Goal: Complete application form

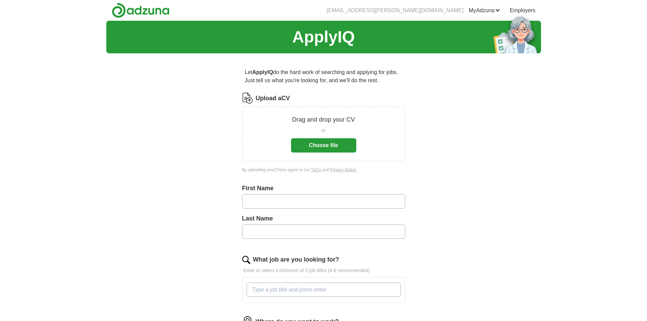
click at [320, 151] on button "Choose file" at bounding box center [323, 145] width 65 height 14
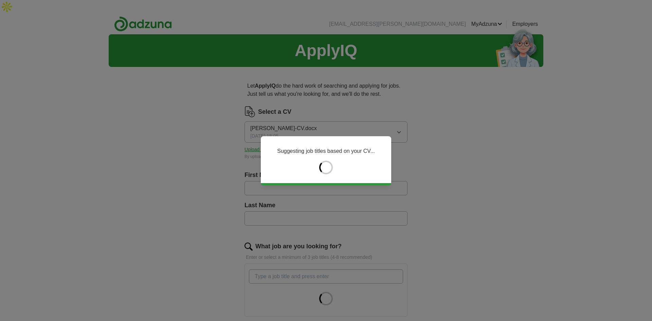
type input "*****"
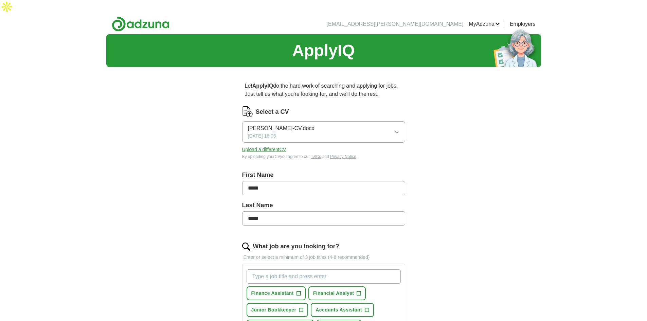
click at [529, 173] on div "ApplyIQ Let ApplyIQ do the hard work of searching and applying for jobs. Just t…" at bounding box center [323, 298] width 435 height 529
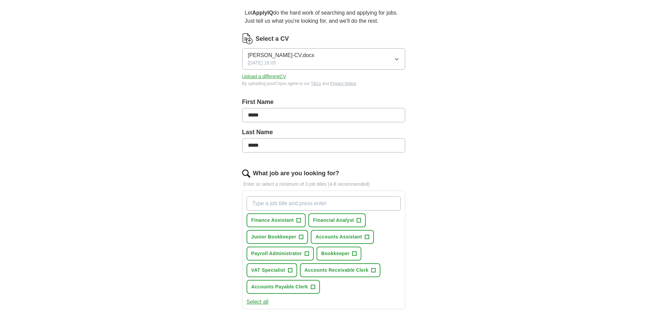
scroll to position [149, 0]
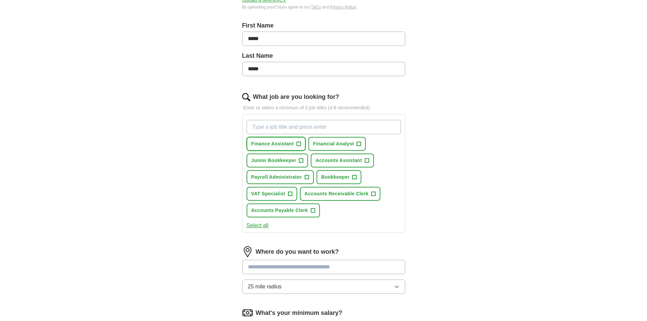
click at [296, 142] on span "+" at bounding box center [298, 144] width 4 height 4
click at [354, 137] on button "Financial Analyst +" at bounding box center [337, 144] width 58 height 14
click at [300, 158] on span "+" at bounding box center [301, 160] width 4 height 5
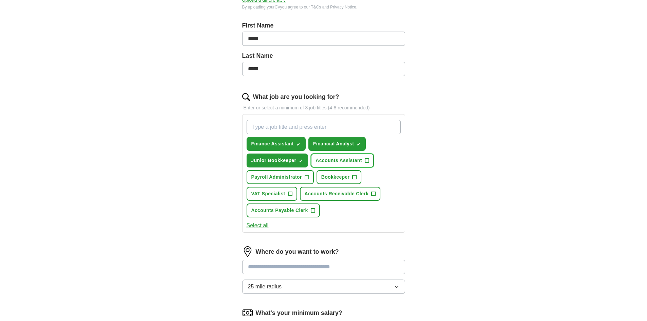
click at [351, 153] on button "Accounts Assistant +" at bounding box center [342, 160] width 63 height 14
click at [349, 173] on span "Bookkeeper" at bounding box center [335, 176] width 29 height 7
click at [292, 191] on span "+" at bounding box center [290, 193] width 4 height 5
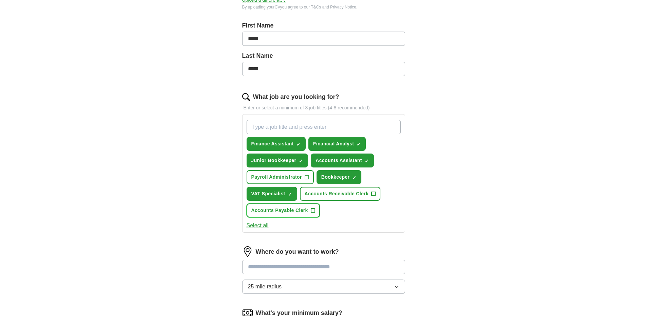
click at [295, 207] on span "Accounts Payable Clerk" at bounding box center [279, 210] width 57 height 7
click at [346, 190] on span "Accounts Receivable Clerk" at bounding box center [337, 193] width 64 height 7
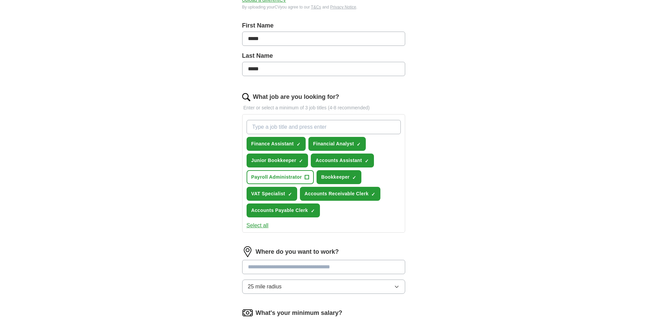
click at [316, 260] on input at bounding box center [323, 267] width 163 height 14
click at [464, 232] on div "ApplyIQ Let ApplyIQ do the hard work of searching and applying for jobs. Just t…" at bounding box center [323, 153] width 435 height 537
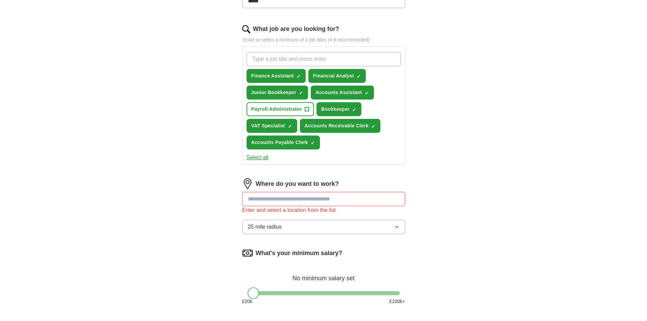
scroll to position [244, 0]
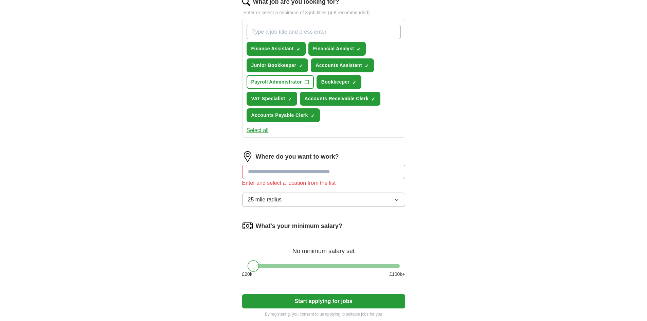
click at [338, 165] on input at bounding box center [323, 172] width 163 height 14
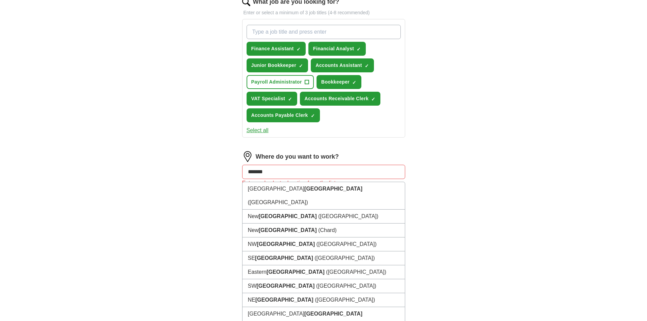
type input "*******"
click at [242, 294] on button "Start applying for jobs" at bounding box center [323, 301] width 163 height 14
click at [298, 307] on li "[GEOGRAPHIC_DATA] ([GEOGRAPHIC_DATA])" at bounding box center [323, 320] width 162 height 27
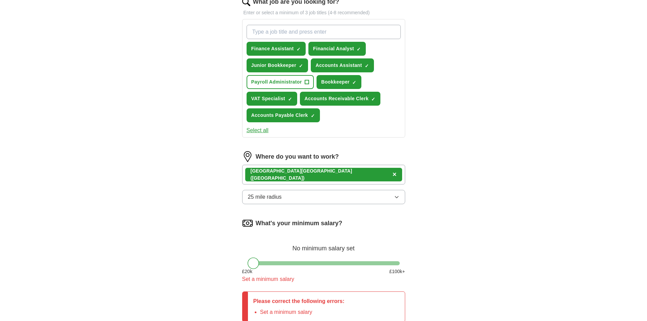
click at [400, 190] on button "25 mile radius" at bounding box center [323, 197] width 163 height 14
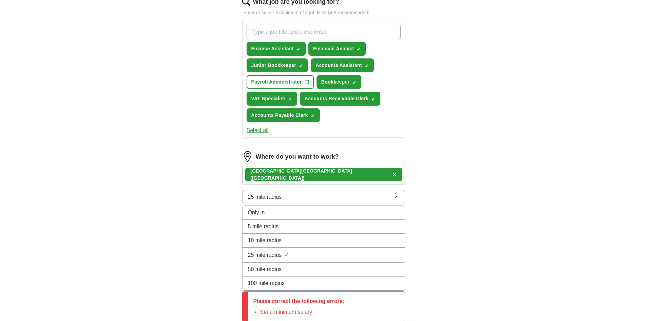
click at [400, 190] on button "25 mile radius" at bounding box center [323, 197] width 163 height 14
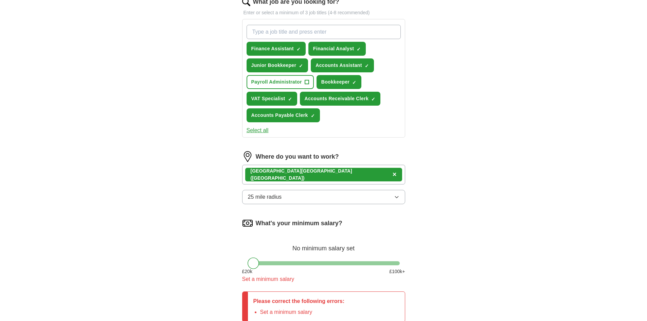
click at [400, 190] on button "25 mile radius" at bounding box center [323, 197] width 163 height 14
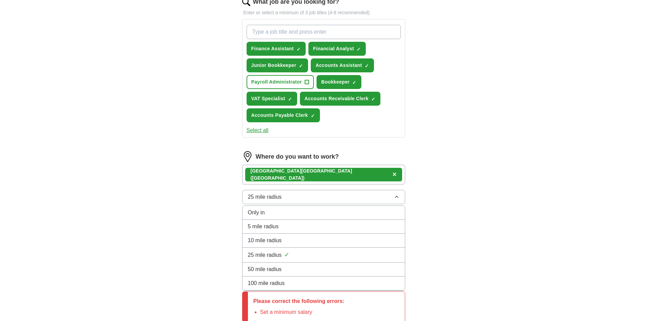
click at [322, 279] on div "100 mile radius" at bounding box center [323, 283] width 151 height 8
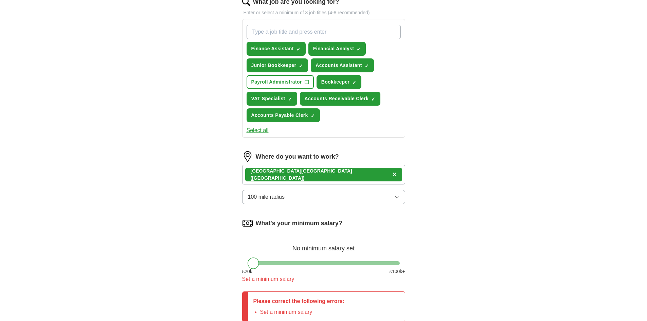
click at [447, 225] on div "ApplyIQ Let ApplyIQ do the hard work of searching and applying for jobs. Just t…" at bounding box center [323, 77] width 435 height 575
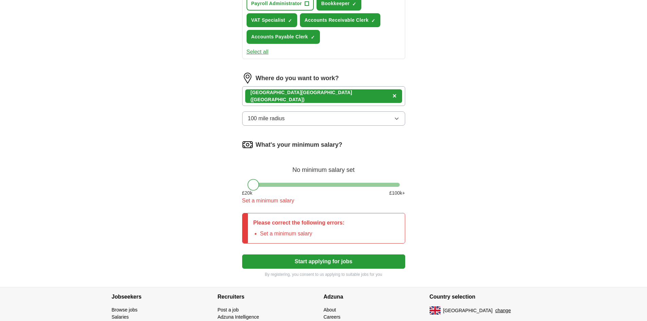
scroll to position [326, 0]
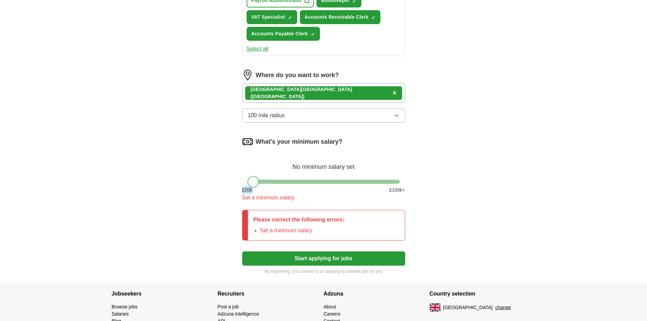
drag, startPoint x: 243, startPoint y: 173, endPoint x: 275, endPoint y: 173, distance: 32.2
click at [275, 186] on div "£ 20 k £ 100 k+" at bounding box center [323, 189] width 163 height 7
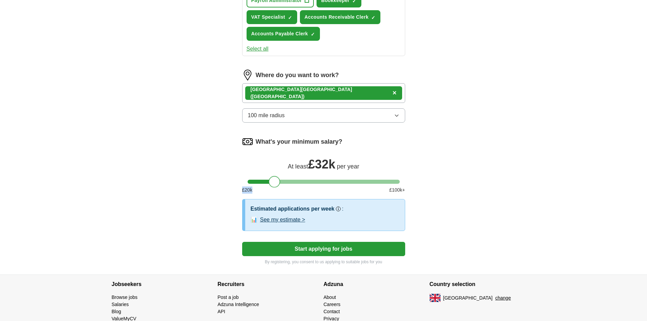
click at [275, 180] on div at bounding box center [323, 182] width 152 height 4
click at [304, 180] on div at bounding box center [323, 182] width 152 height 4
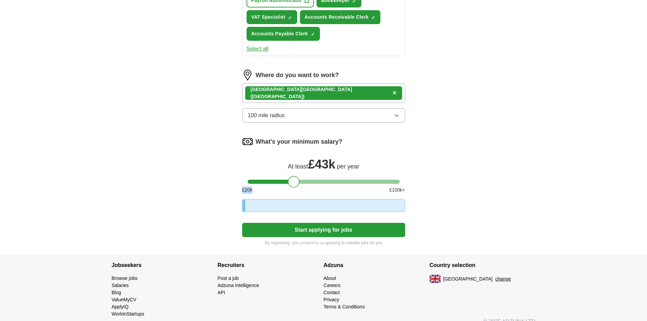
click at [293, 180] on div at bounding box center [323, 182] width 152 height 4
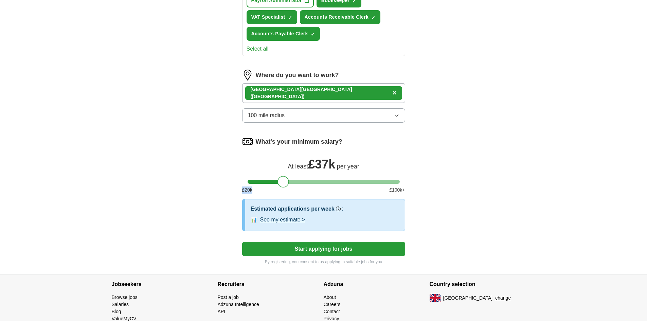
click at [283, 180] on div at bounding box center [323, 182] width 152 height 4
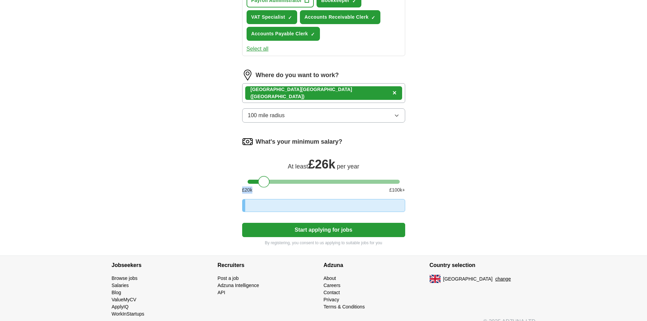
click at [264, 180] on div at bounding box center [323, 182] width 152 height 4
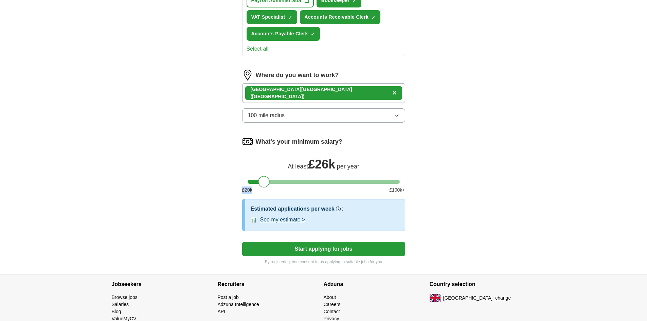
click at [349, 242] on button "Start applying for jobs" at bounding box center [323, 249] width 163 height 14
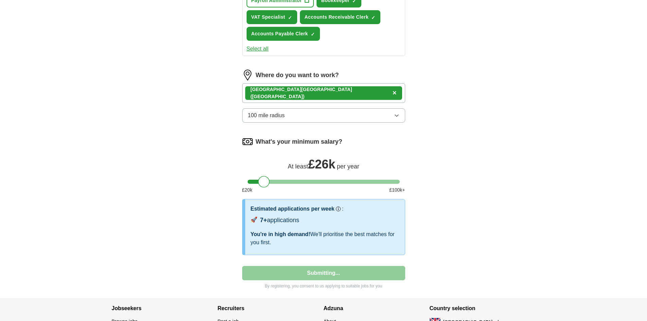
select select "**"
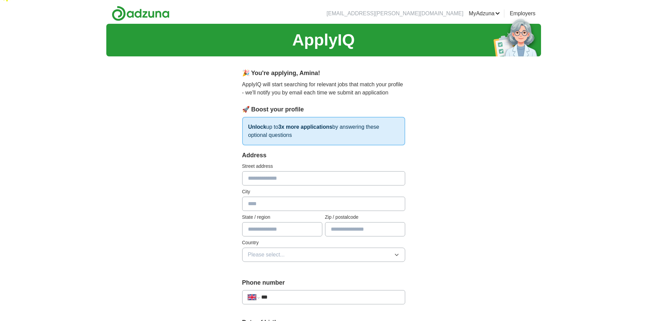
scroll to position [0, 0]
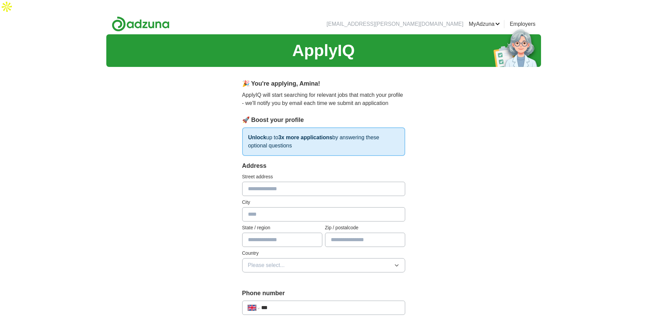
click at [298, 182] on input "text" at bounding box center [323, 189] width 163 height 14
type input "**********"
type input "*********"
type input "**********"
type input "********"
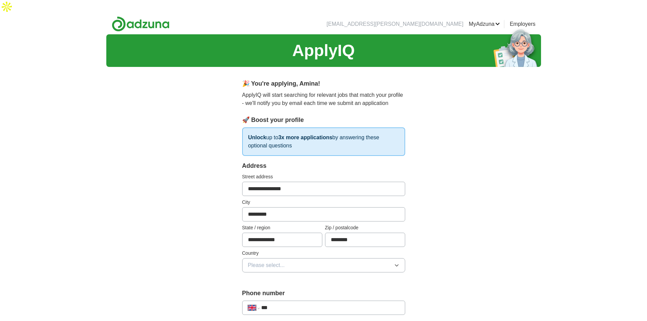
click at [359, 258] on button "Please select..." at bounding box center [323, 265] width 163 height 14
click at [360, 277] on div "[GEOGRAPHIC_DATA]" at bounding box center [323, 281] width 151 height 8
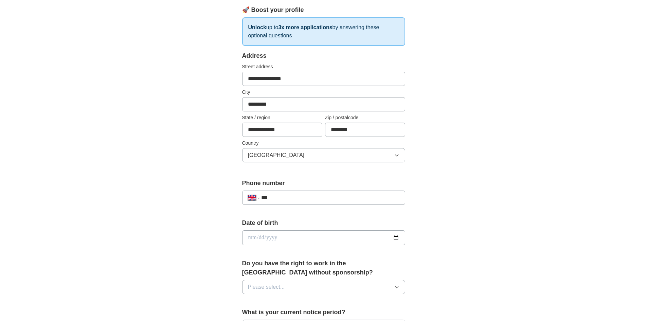
scroll to position [109, 0]
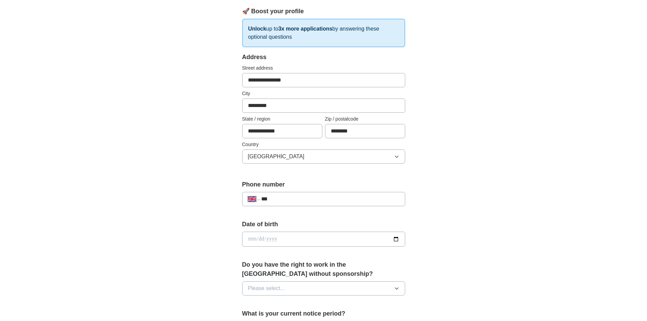
click at [337, 195] on input "***" at bounding box center [330, 199] width 138 height 8
type input "**********"
click at [350, 232] on input "date" at bounding box center [323, 239] width 163 height 15
type input "**********"
click at [316, 281] on button "Please select..." at bounding box center [323, 288] width 163 height 14
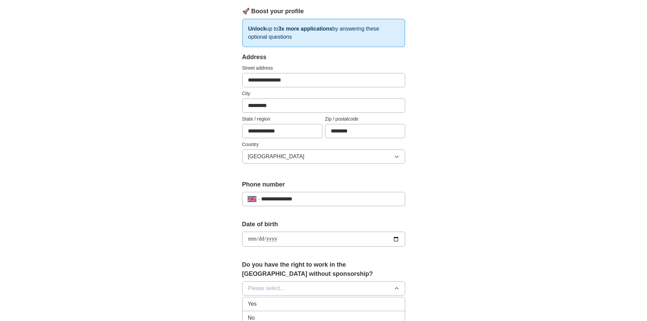
click at [306, 311] on li "No" at bounding box center [323, 318] width 162 height 14
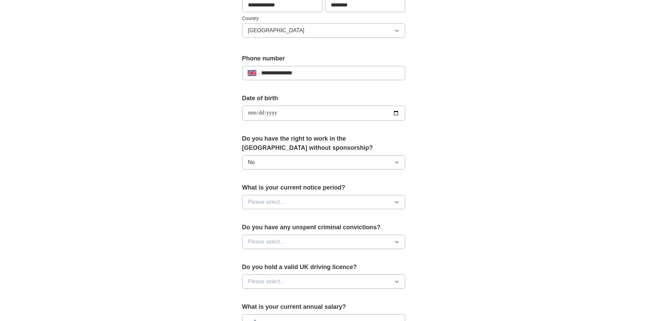
scroll to position [244, 0]
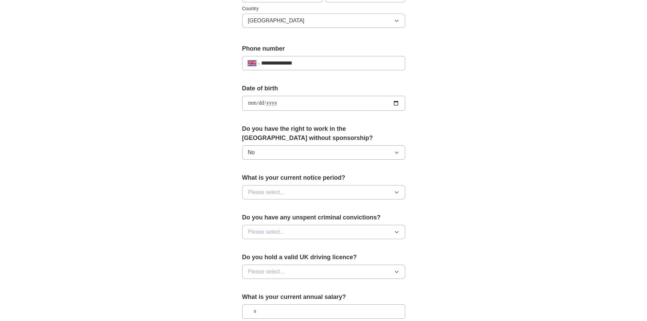
click at [388, 145] on button "No" at bounding box center [323, 152] width 163 height 14
click at [358, 161] on li "Yes" at bounding box center [323, 168] width 162 height 14
click at [394, 189] on icon "button" at bounding box center [396, 191] width 5 height 5
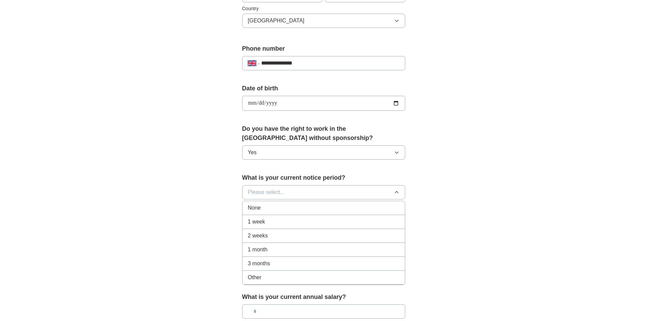
click at [356, 232] on div "2 weeks" at bounding box center [323, 236] width 151 height 8
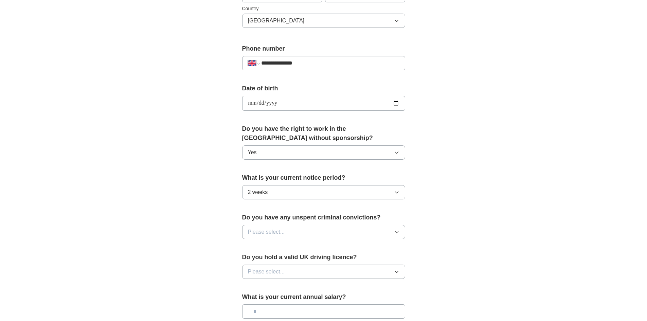
click at [388, 225] on button "Please select..." at bounding box center [323, 232] width 163 height 14
click at [363, 255] on li "No" at bounding box center [323, 262] width 162 height 14
click at [446, 257] on div "**********" at bounding box center [323, 94] width 435 height 609
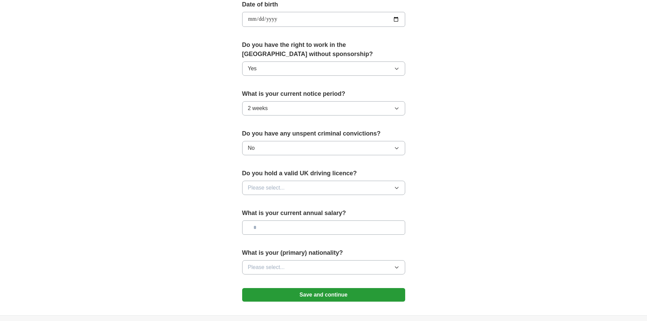
scroll to position [339, 0]
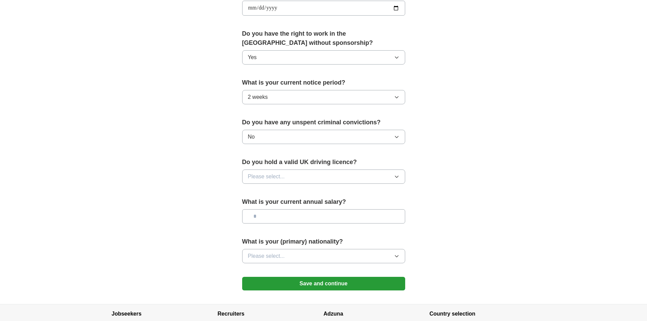
click at [394, 174] on icon "button" at bounding box center [396, 176] width 5 height 5
click at [361, 202] on div "No" at bounding box center [323, 206] width 151 height 8
click at [388, 209] on input "text" at bounding box center [323, 216] width 163 height 14
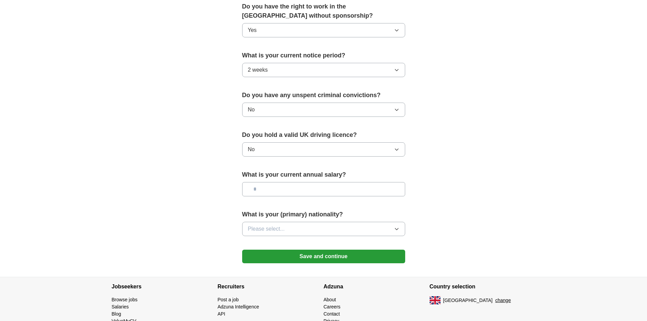
scroll to position [353, 0]
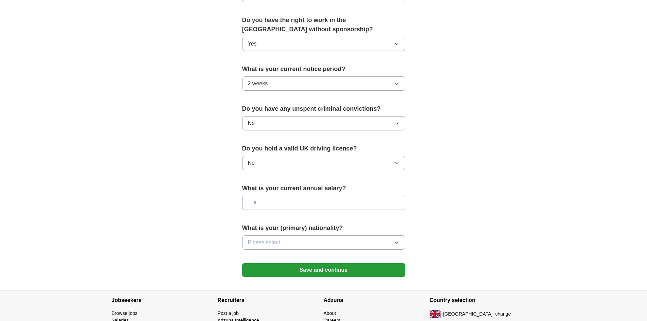
click at [396, 41] on icon "button" at bounding box center [396, 43] width 5 height 5
click at [380, 70] on div "No" at bounding box center [323, 74] width 151 height 8
click at [390, 235] on button "Please select..." at bounding box center [323, 242] width 163 height 14
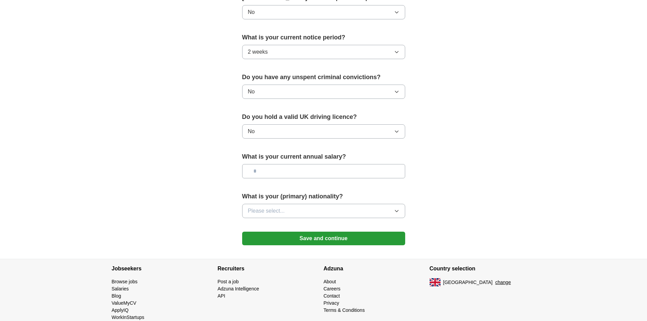
click at [391, 204] on button "Please select..." at bounding box center [323, 211] width 163 height 14
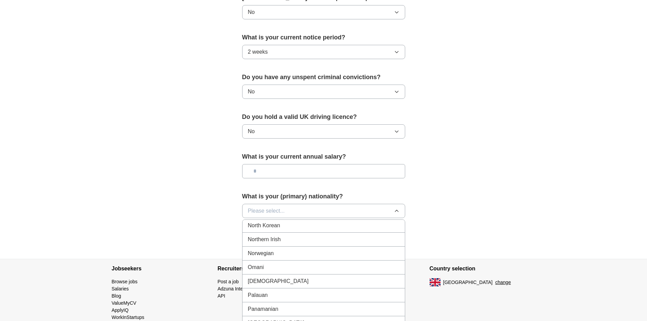
scroll to position [1839, 0]
click at [293, 262] on div "[DEMOGRAPHIC_DATA]" at bounding box center [323, 266] width 151 height 8
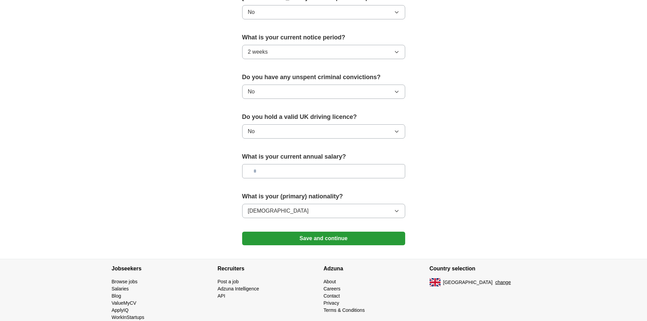
click at [321, 232] on button "Save and continue" at bounding box center [323, 239] width 163 height 14
